Goal: Find specific page/section: Find specific page/section

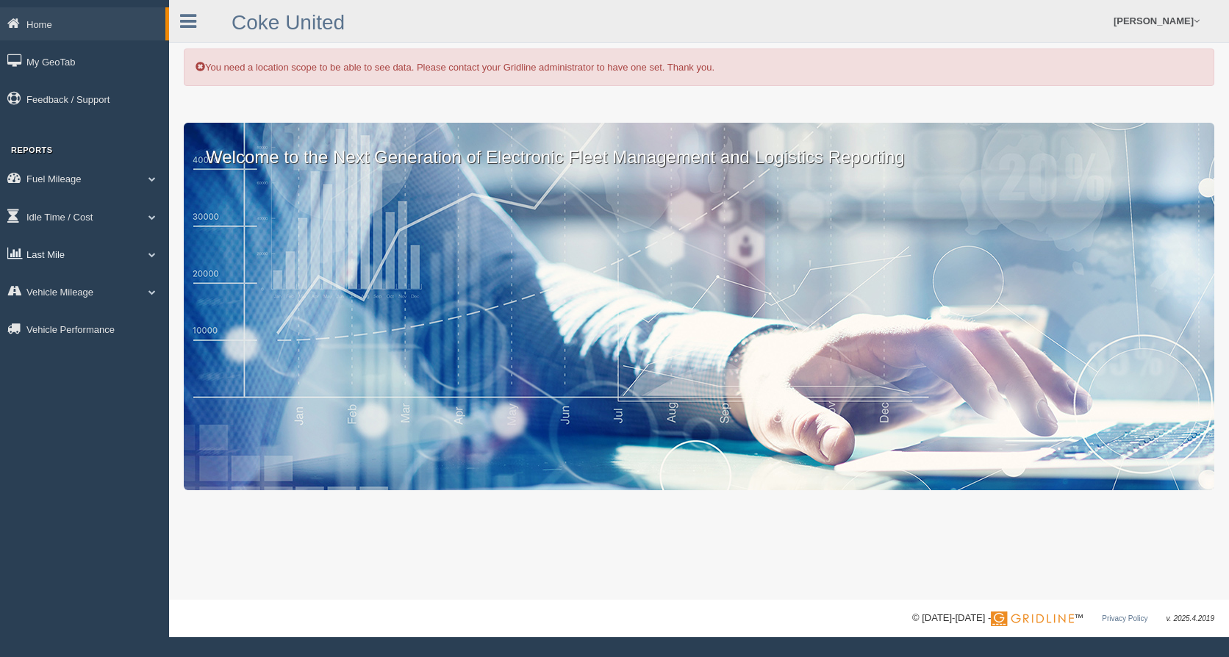
click at [151, 253] on span at bounding box center [152, 254] width 19 height 7
click at [96, 288] on link "Planned Vs Actual" at bounding box center [95, 288] width 139 height 26
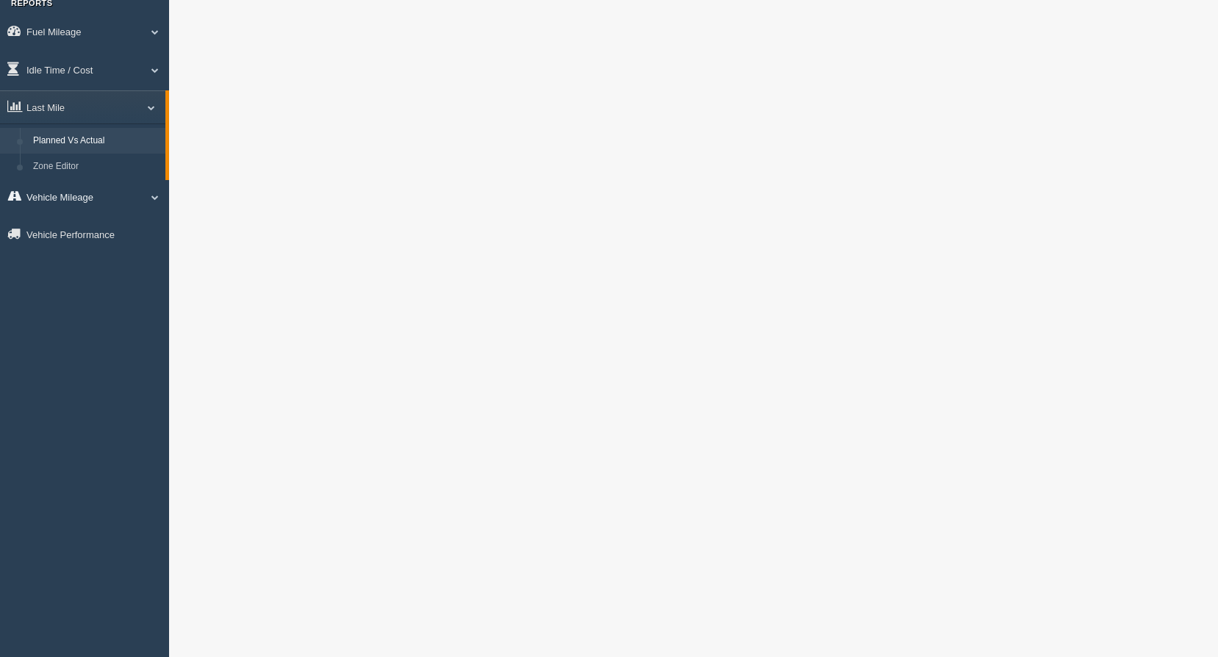
scroll to position [74, 0]
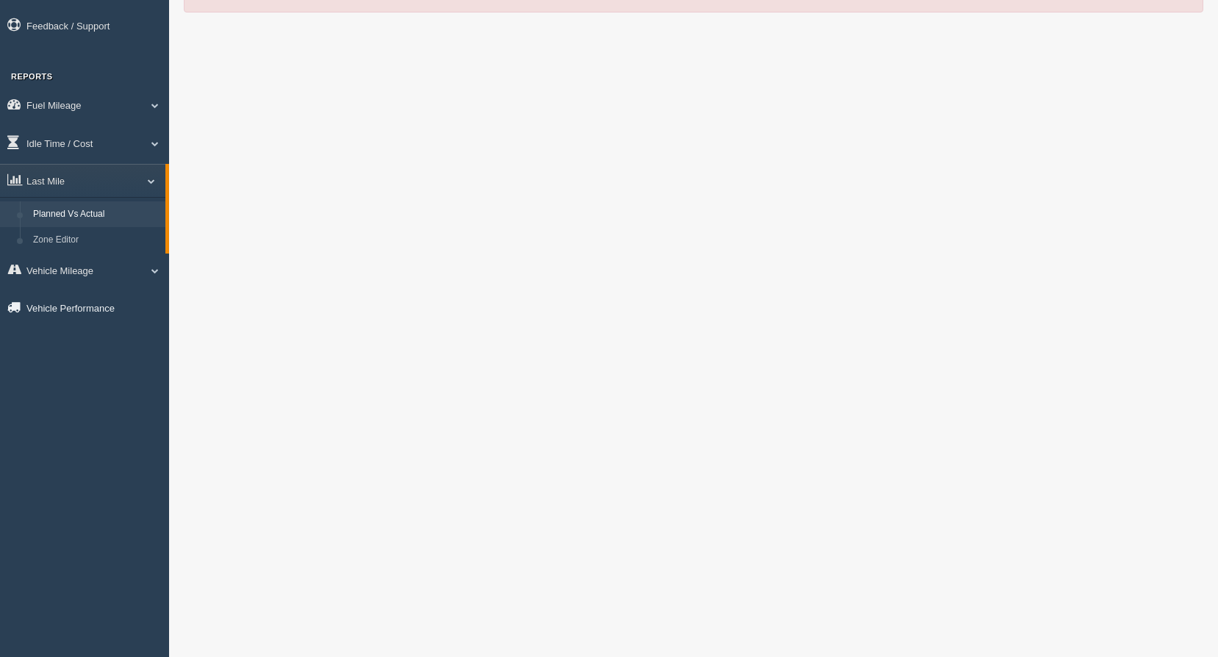
click at [105, 305] on link "Vehicle Performance" at bounding box center [84, 307] width 169 height 33
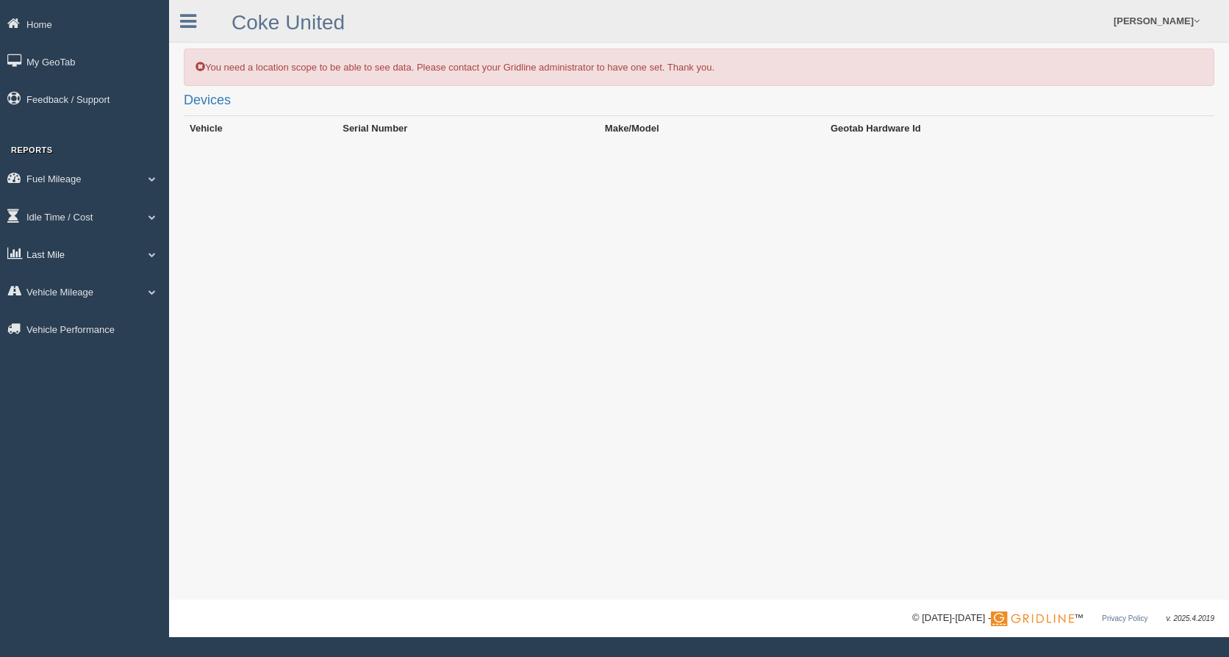
click at [150, 254] on span at bounding box center [152, 254] width 19 height 7
click at [98, 289] on link "Planned Vs Actual" at bounding box center [95, 288] width 139 height 26
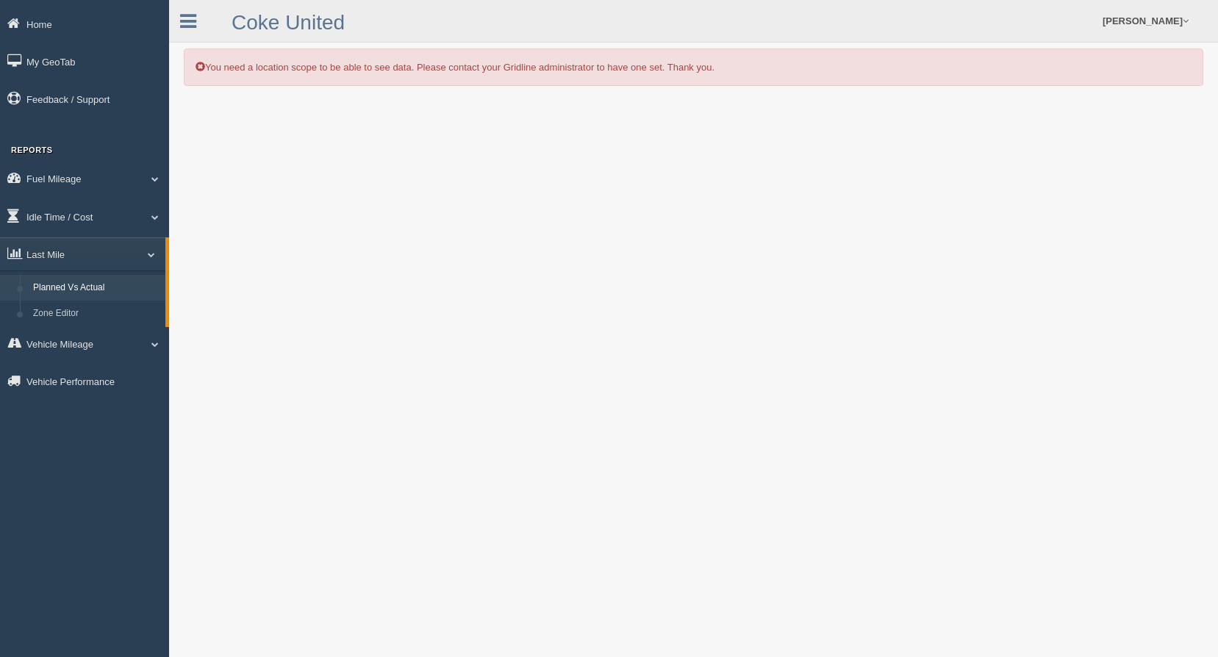
scroll to position [74, 0]
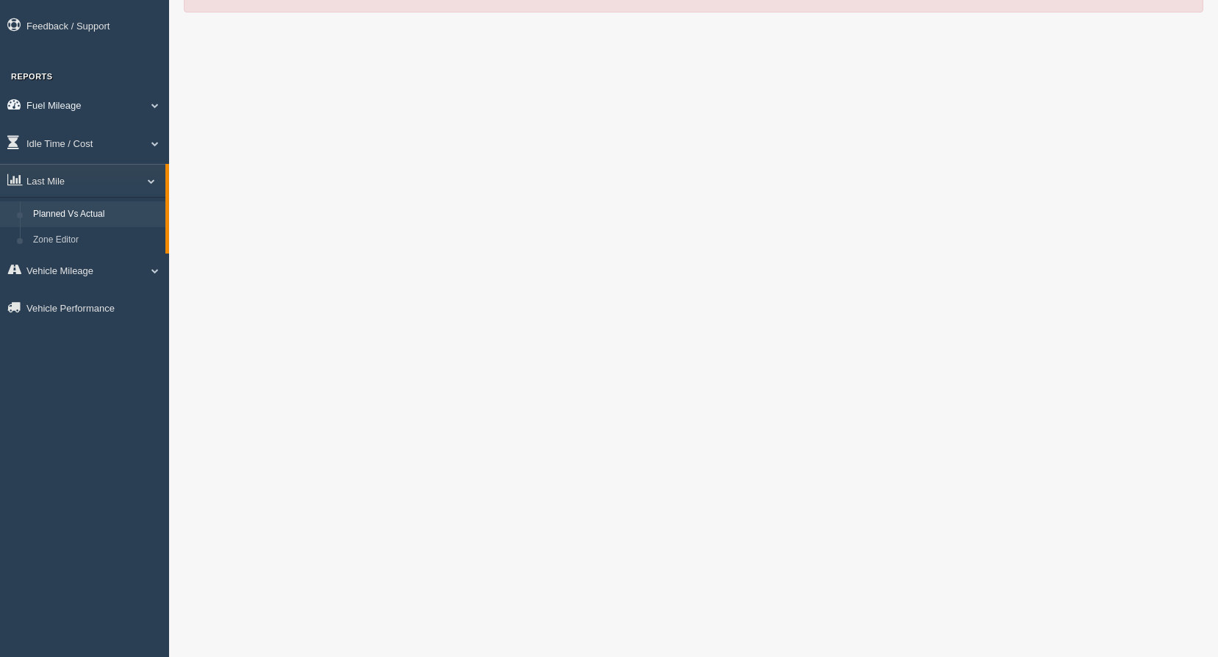
click at [74, 111] on link "Fuel Mileage" at bounding box center [84, 104] width 169 height 33
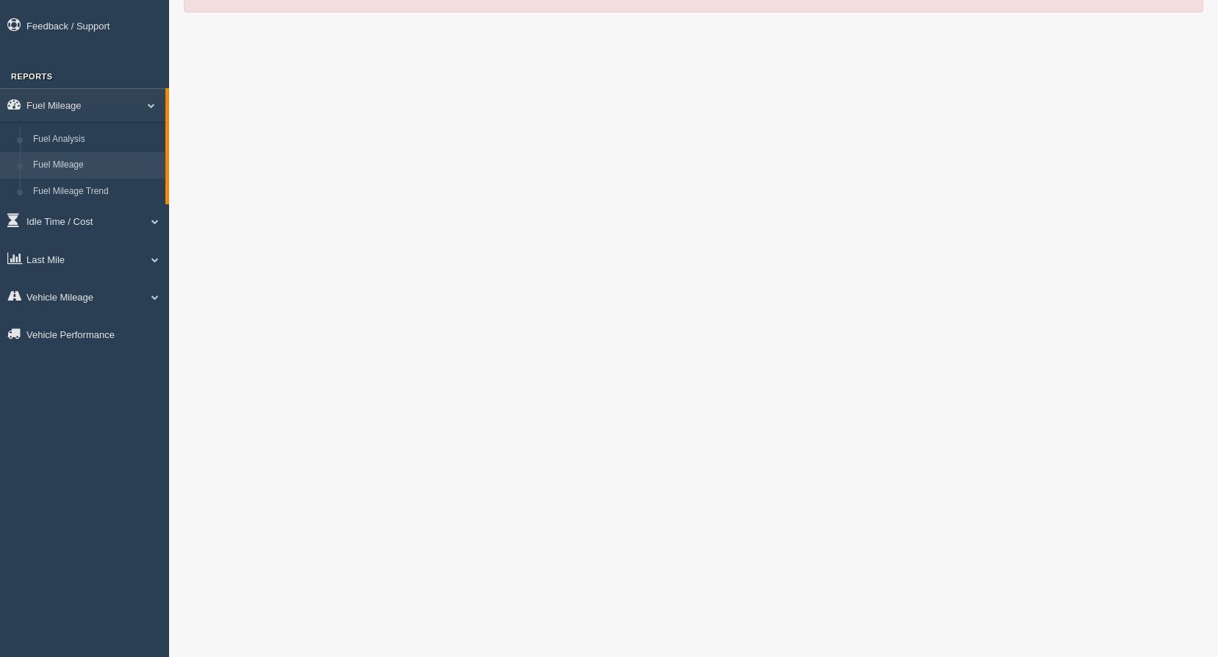
click at [79, 159] on link "Fuel Mileage" at bounding box center [95, 165] width 139 height 26
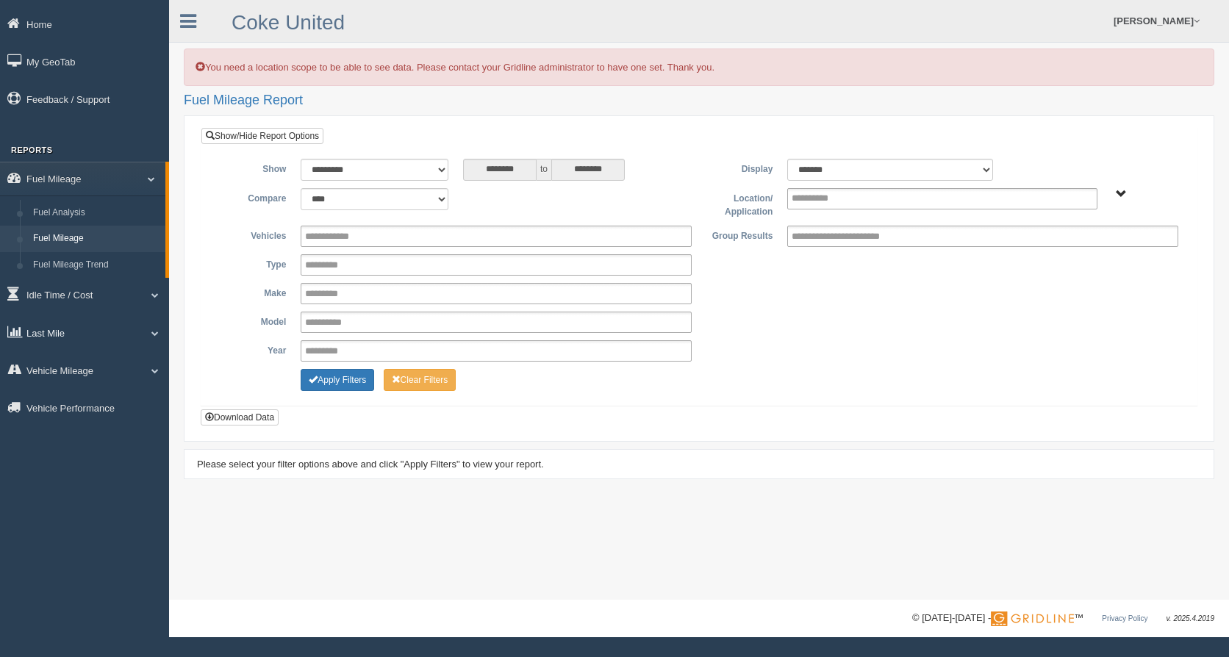
click at [153, 330] on span at bounding box center [149, 332] width 19 height 7
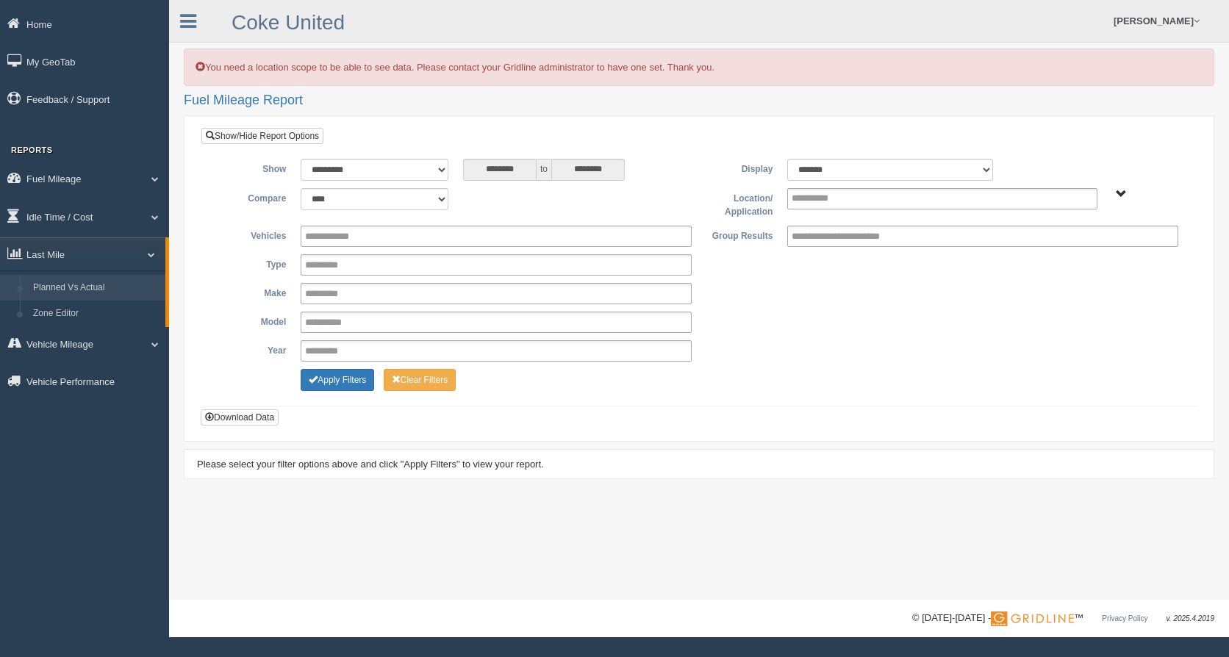
click at [93, 284] on link "Planned Vs Actual" at bounding box center [95, 288] width 139 height 26
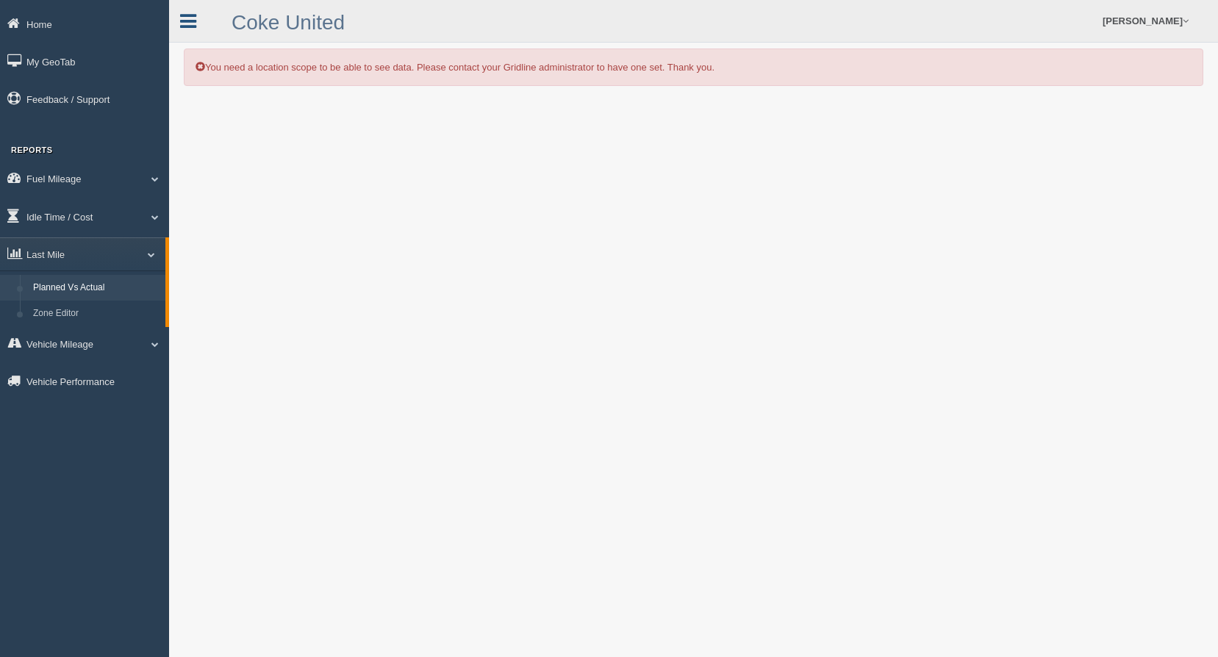
click at [186, 18] on icon at bounding box center [188, 21] width 16 height 19
